Goal: Transaction & Acquisition: Download file/media

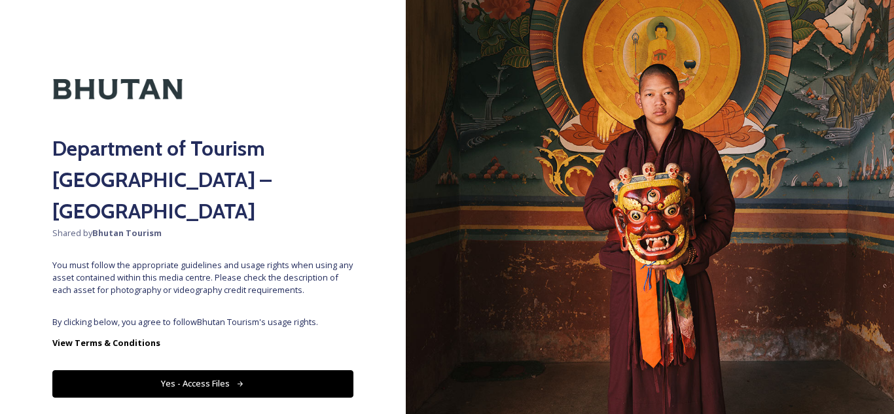
click at [216, 370] on button "Yes - Access Files" at bounding box center [202, 383] width 301 height 27
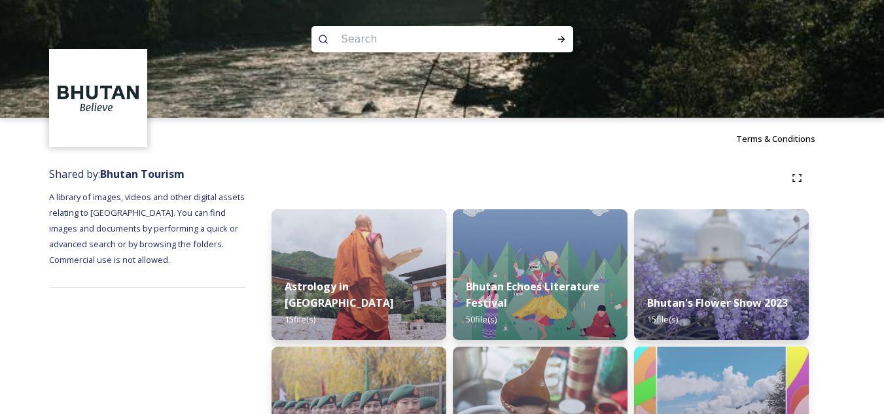
scroll to position [1, 0]
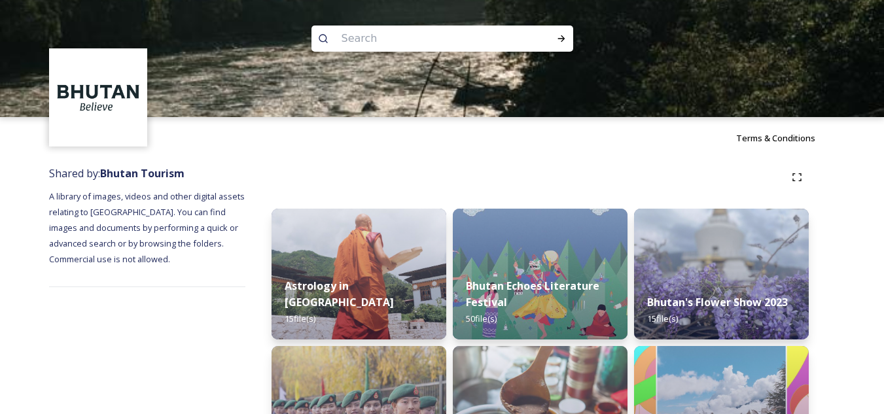
click at [411, 33] on input at bounding box center [424, 38] width 179 height 29
type input "royal"
click at [563, 35] on icon at bounding box center [561, 38] width 10 height 10
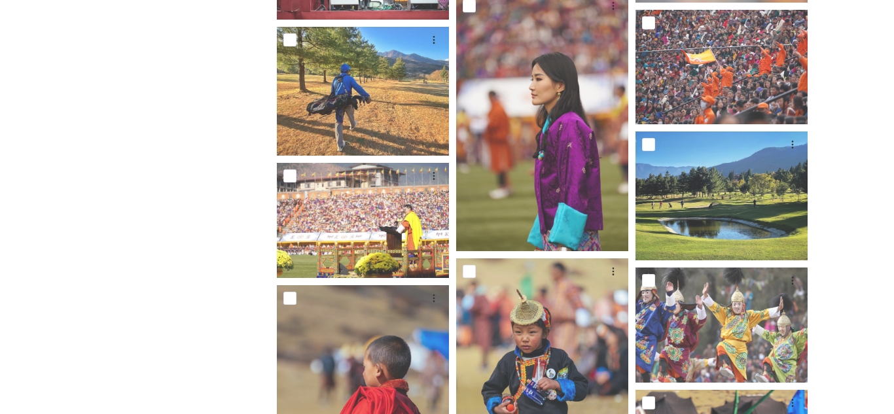
scroll to position [1986, 0]
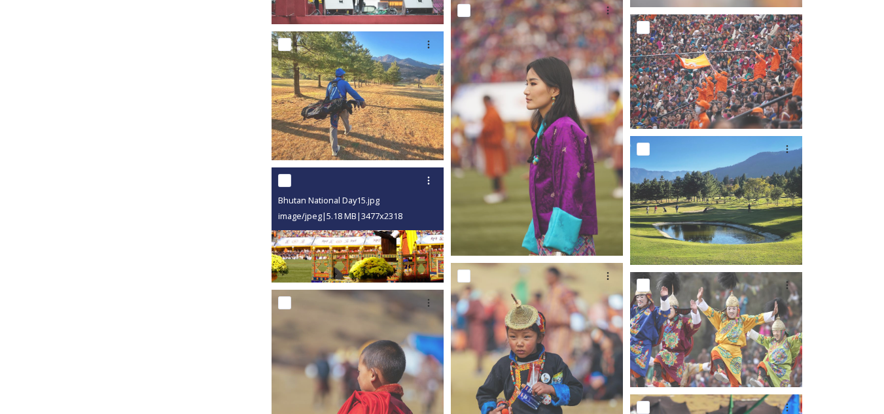
click at [389, 243] on img at bounding box center [357, 224] width 172 height 114
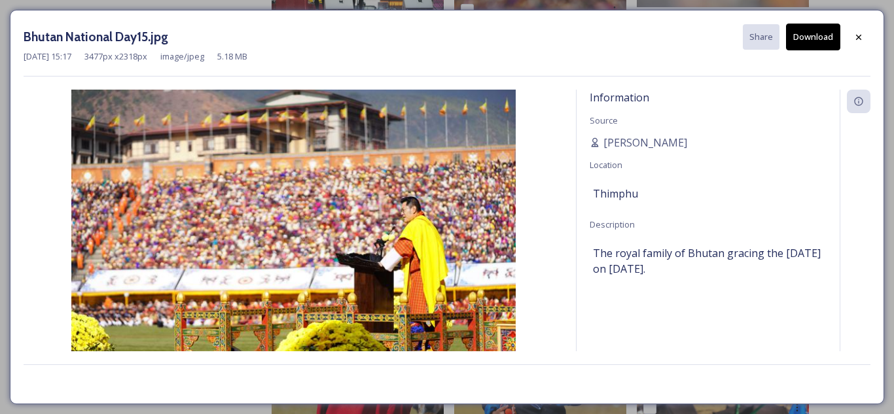
click at [808, 32] on button "Download" at bounding box center [813, 37] width 54 height 27
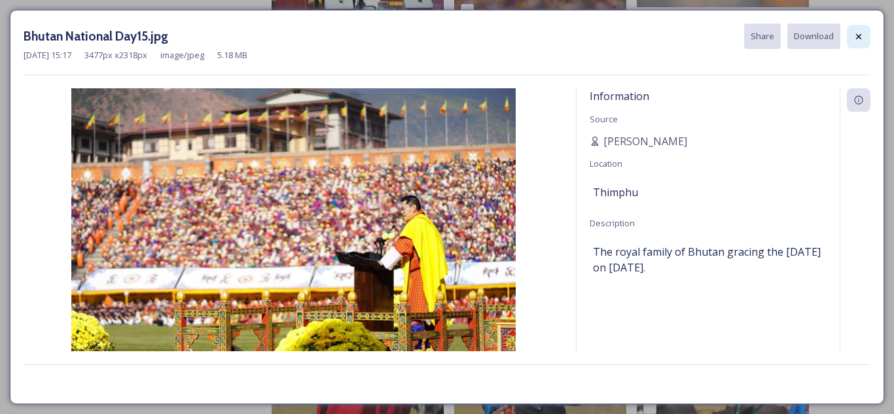
click at [861, 34] on icon at bounding box center [858, 36] width 10 height 10
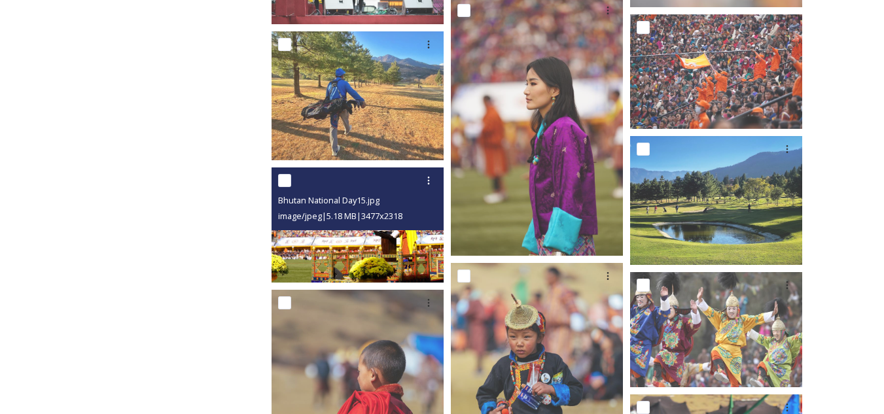
click at [428, 241] on img at bounding box center [357, 224] width 172 height 114
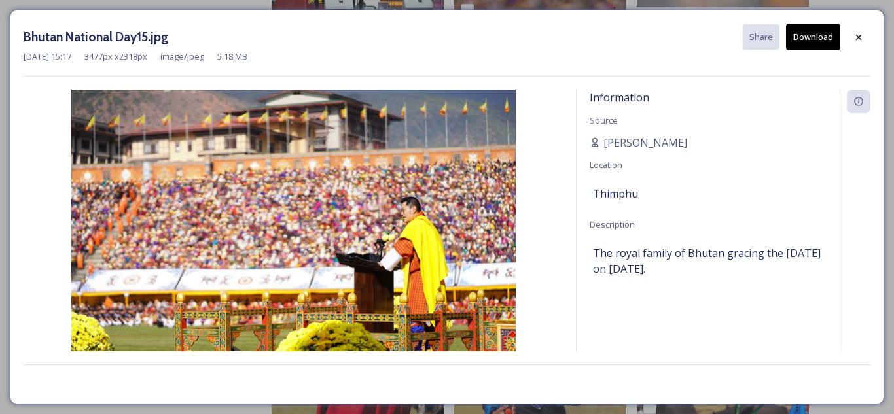
click at [807, 32] on button "Download" at bounding box center [813, 37] width 54 height 27
